Goal: Contribute content: Contribute content

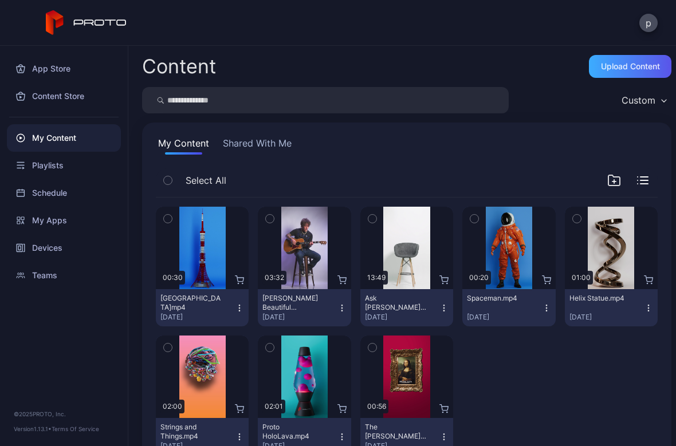
click at [604, 66] on div "Upload Content" at bounding box center [630, 66] width 59 height 9
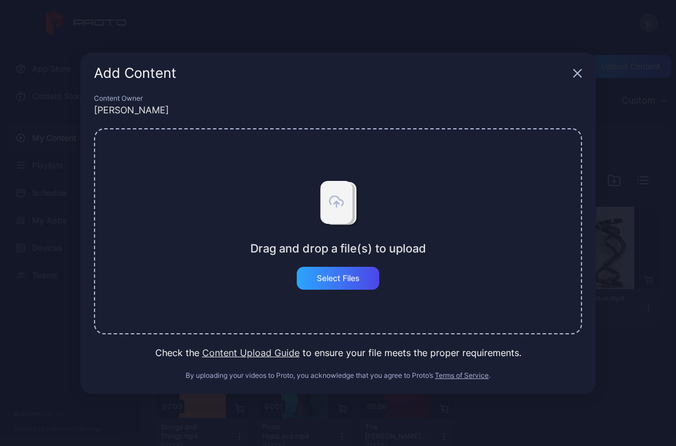
click at [248, 355] on button "Content Upload Guide" at bounding box center [250, 353] width 97 height 14
click at [334, 281] on div "Select Files" at bounding box center [338, 278] width 43 height 9
click at [285, 352] on button "Content Upload Guide" at bounding box center [250, 353] width 97 height 14
click at [362, 280] on div "Select Files" at bounding box center [338, 278] width 82 height 23
click at [353, 274] on div "Select Files" at bounding box center [338, 278] width 43 height 9
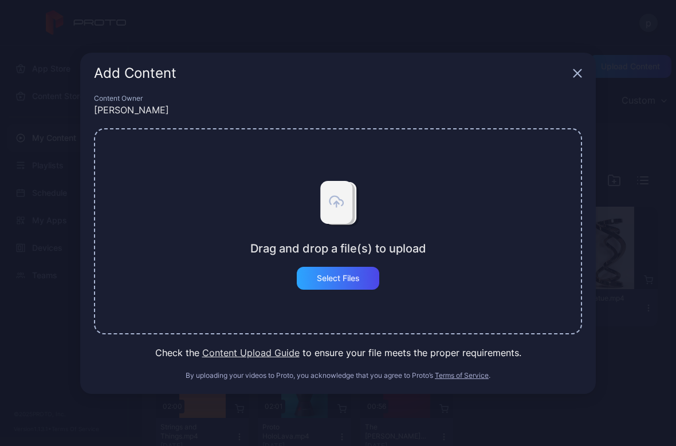
click at [577, 72] on icon "button" at bounding box center [577, 72] width 7 height 7
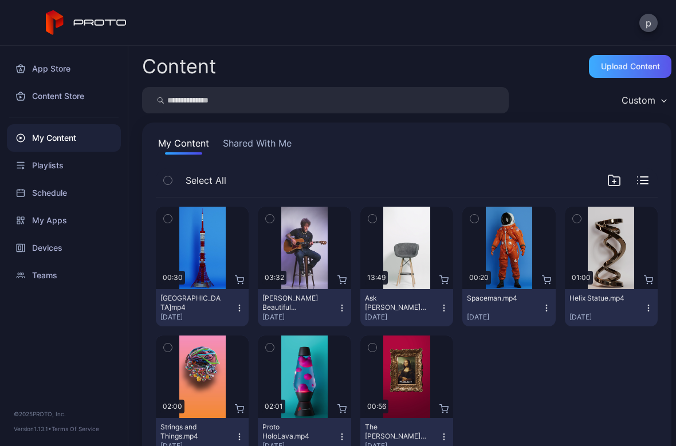
click at [610, 62] on div "Upload Content" at bounding box center [630, 66] width 59 height 9
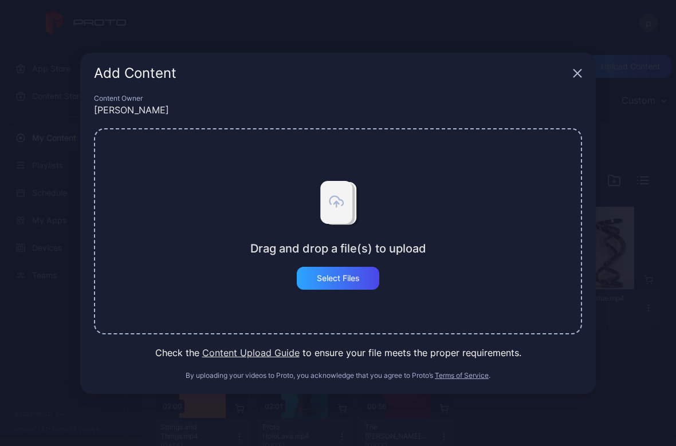
click at [580, 72] on icon "button" at bounding box center [577, 73] width 9 height 9
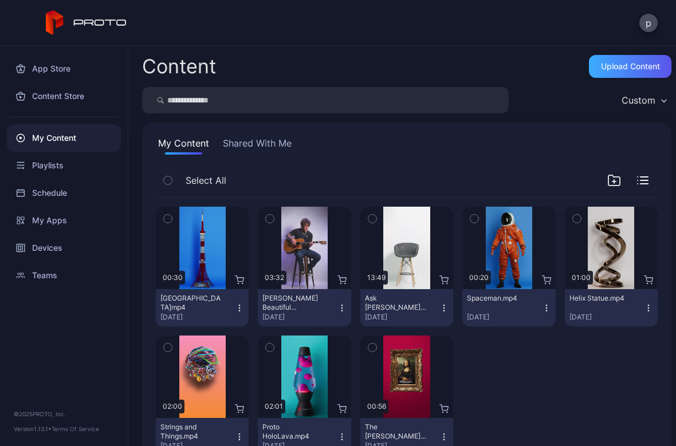
click at [617, 62] on div "Upload Content" at bounding box center [630, 66] width 59 height 9
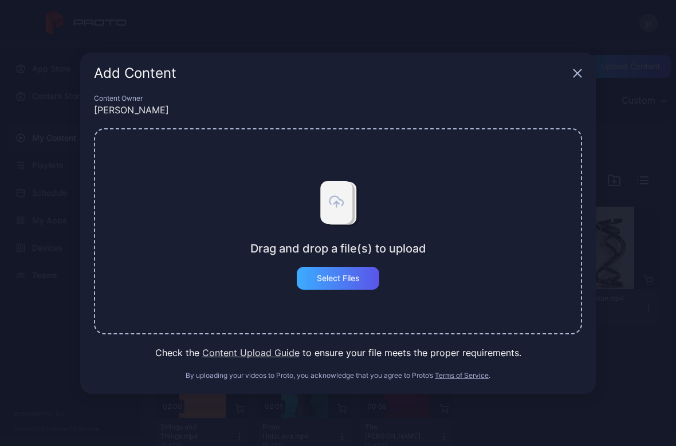
click at [347, 278] on div "Select Files" at bounding box center [338, 278] width 43 height 9
click at [341, 282] on div "Select Files" at bounding box center [338, 278] width 43 height 9
click at [361, 275] on div "Select Files" at bounding box center [338, 278] width 82 height 23
click at [576, 72] on icon "button" at bounding box center [577, 72] width 7 height 7
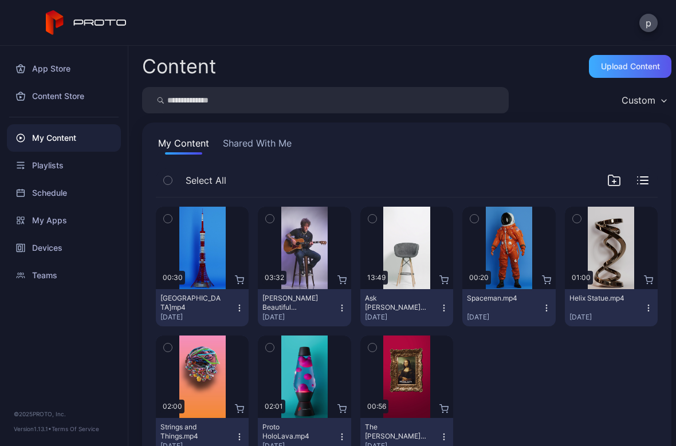
click at [601, 65] on div "Upload Content" at bounding box center [630, 66] width 59 height 9
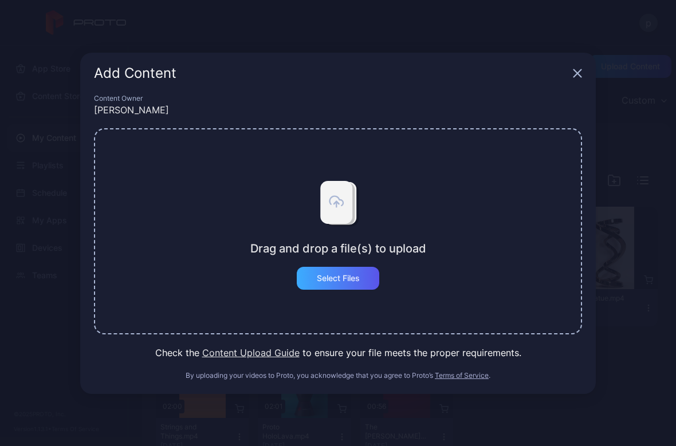
click at [356, 279] on div "Select Files" at bounding box center [338, 278] width 43 height 9
